Goal: Task Accomplishment & Management: Manage account settings

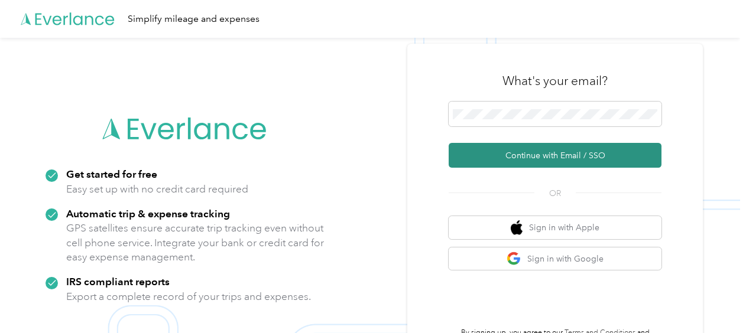
click at [519, 155] on button "Continue with Email / SSO" at bounding box center [555, 155] width 213 height 25
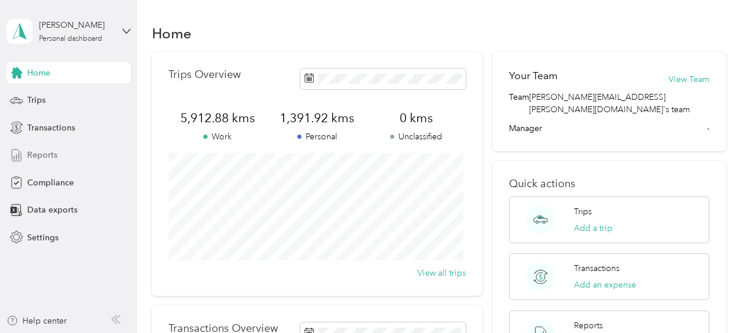
click at [32, 156] on span "Reports" at bounding box center [42, 155] width 30 height 12
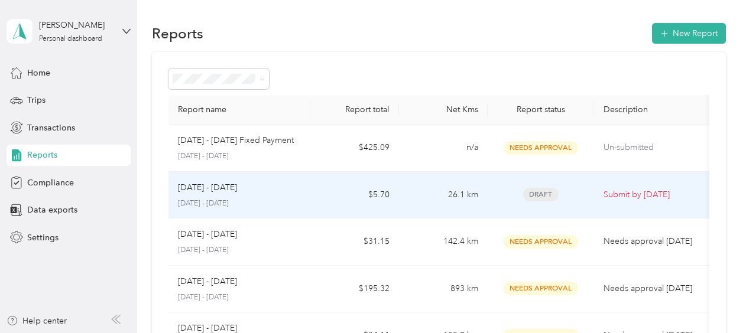
click at [545, 191] on span "Draft" at bounding box center [540, 195] width 35 height 14
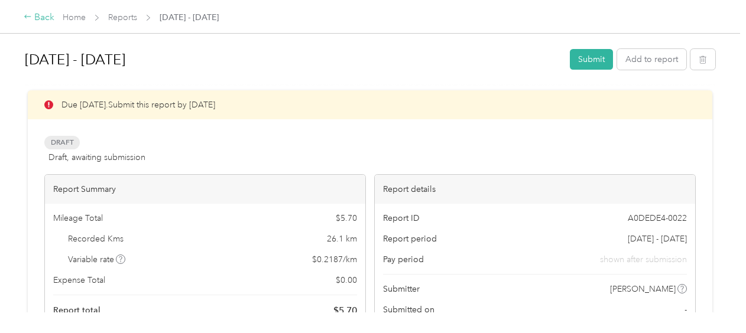
click at [27, 18] on icon at bounding box center [27, 17] width 7 height 4
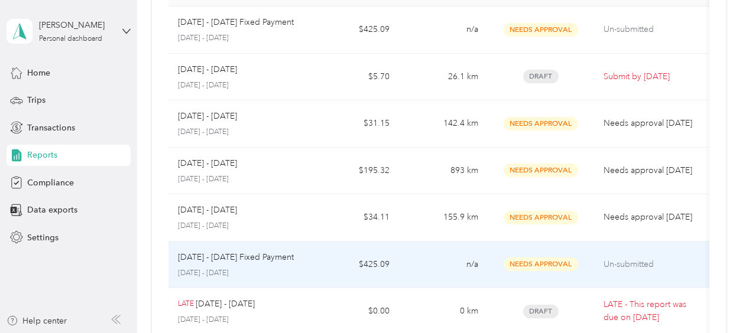
scroll to position [177, 0]
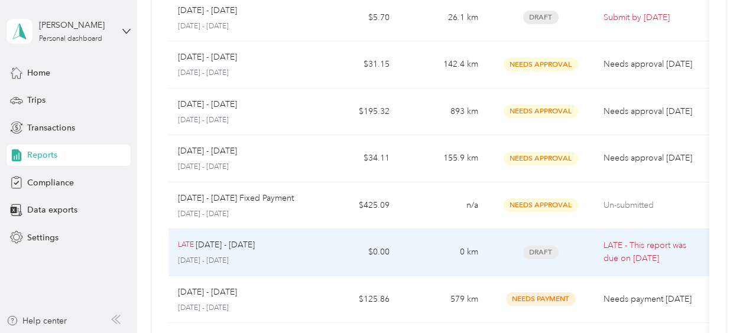
click at [545, 252] on span "Draft" at bounding box center [540, 253] width 35 height 14
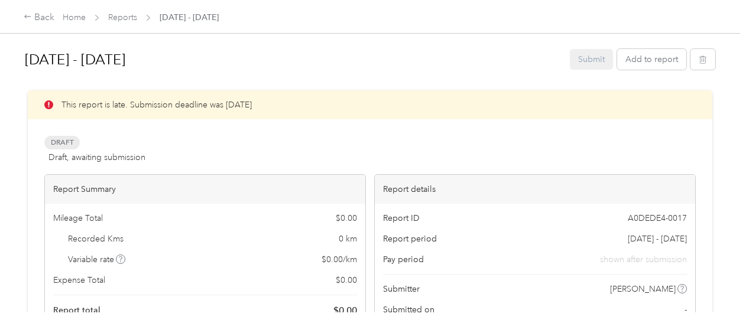
click at [57, 142] on span "Draft" at bounding box center [61, 143] width 35 height 14
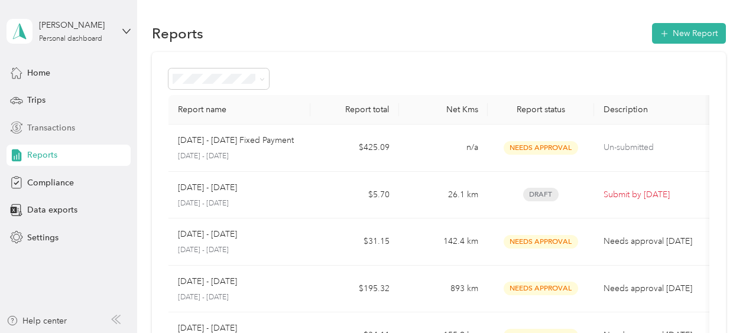
click at [48, 126] on span "Transactions" at bounding box center [51, 128] width 48 height 12
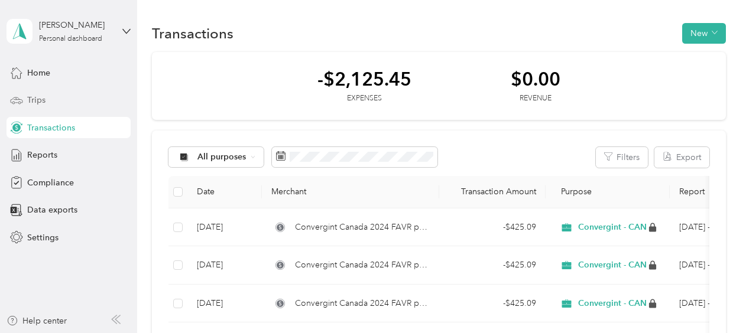
click at [34, 96] on span "Trips" at bounding box center [36, 100] width 18 height 12
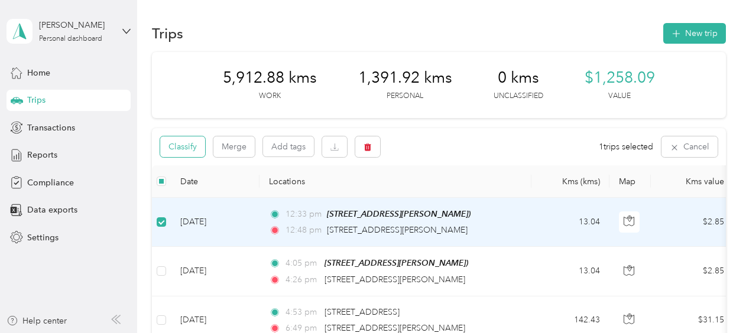
click at [198, 150] on button "Classify" at bounding box center [182, 147] width 45 height 21
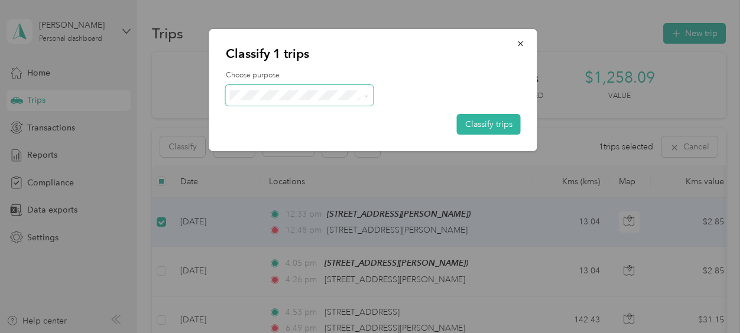
click at [363, 95] on icon at bounding box center [365, 95] width 5 height 5
click at [290, 138] on span "Personal" at bounding box center [310, 138] width 110 height 12
click at [465, 126] on button "Classify trips" at bounding box center [489, 124] width 64 height 21
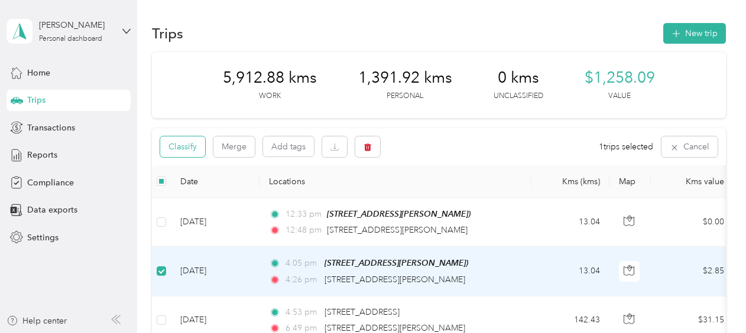
click at [176, 147] on button "Classify" at bounding box center [182, 147] width 45 height 21
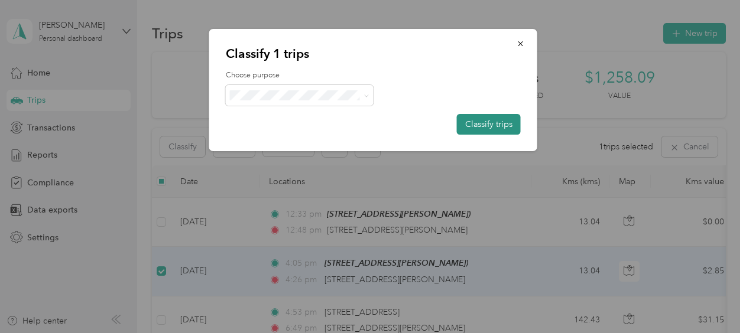
click at [486, 125] on button "Classify trips" at bounding box center [489, 124] width 64 height 21
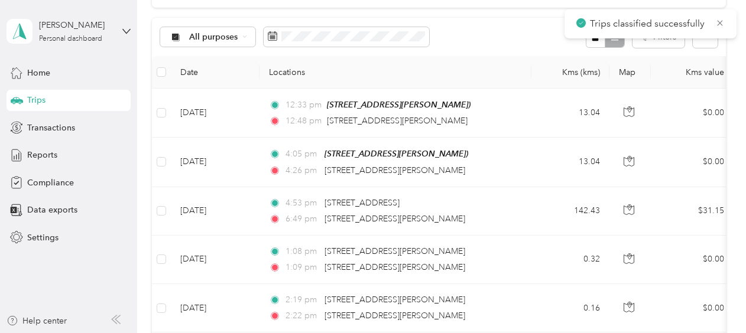
scroll to position [118, 0]
